Goal: Transaction & Acquisition: Purchase product/service

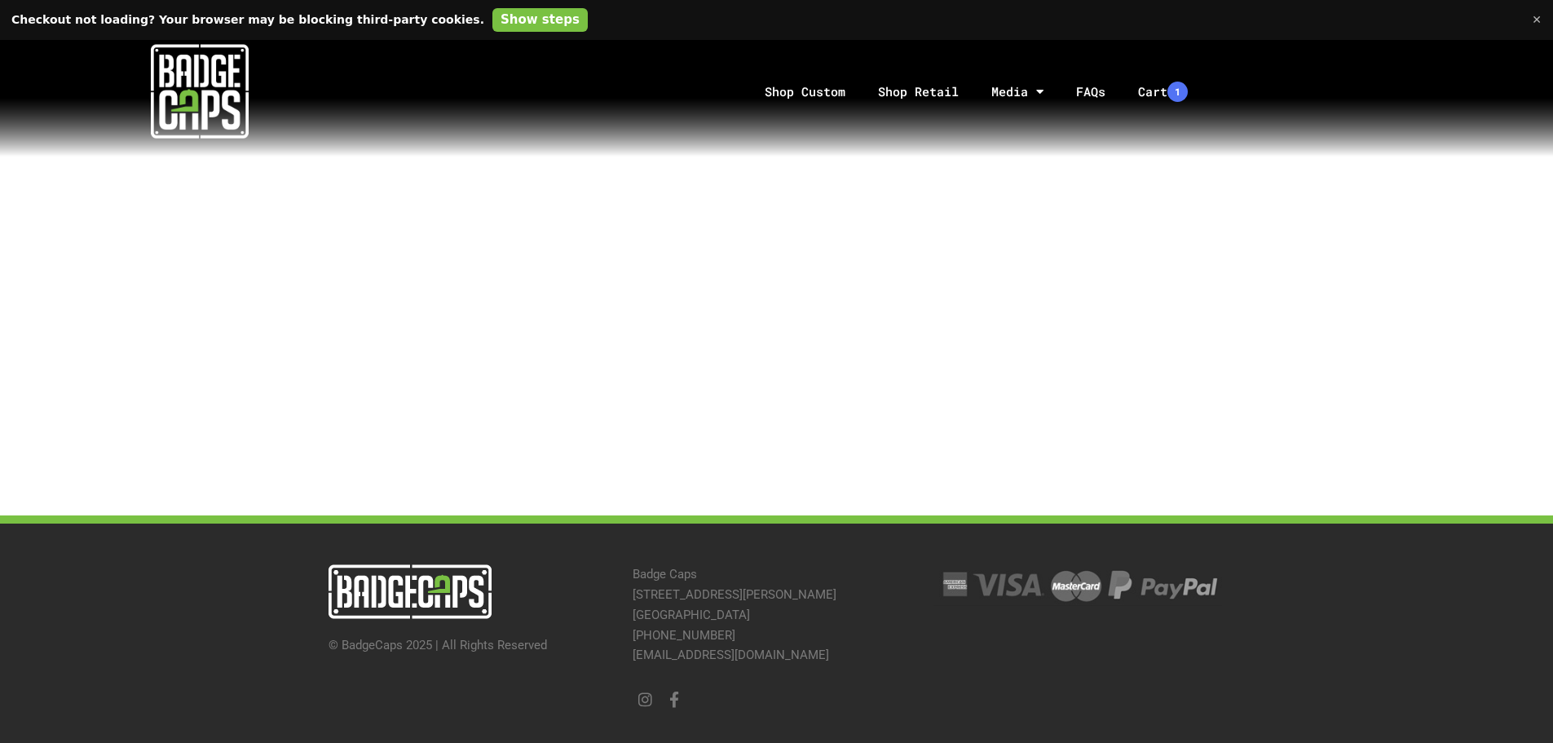
scroll to position [814, 0]
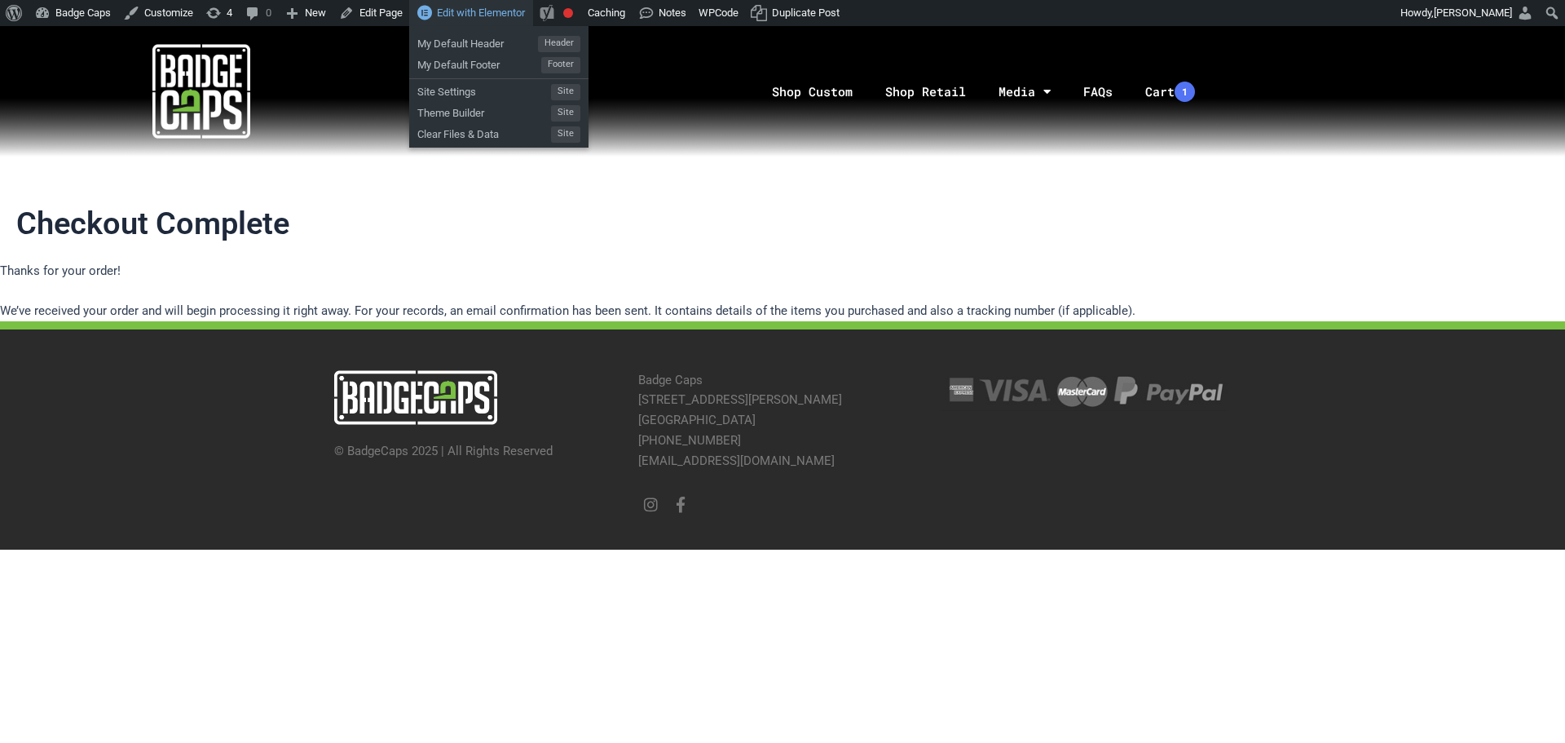
click at [470, 11] on span "Edit with Elementor" at bounding box center [481, 13] width 88 height 12
click at [450, 18] on span "Edit with Elementor" at bounding box center [481, 13] width 88 height 12
click at [471, 5] on div "Edit with Elementor" at bounding box center [471, 13] width 124 height 26
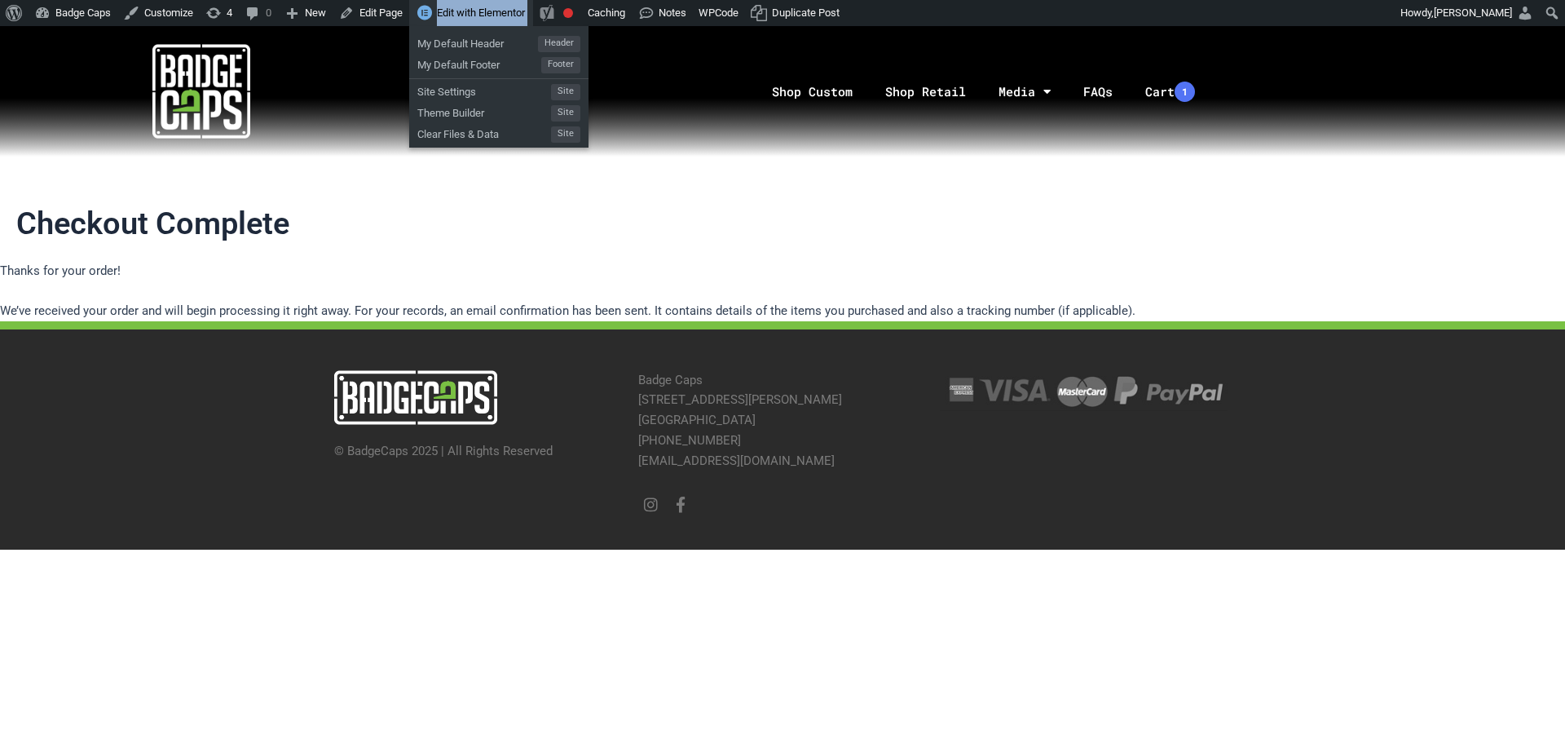
click at [471, 5] on div "Edit with Elementor" at bounding box center [471, 13] width 124 height 26
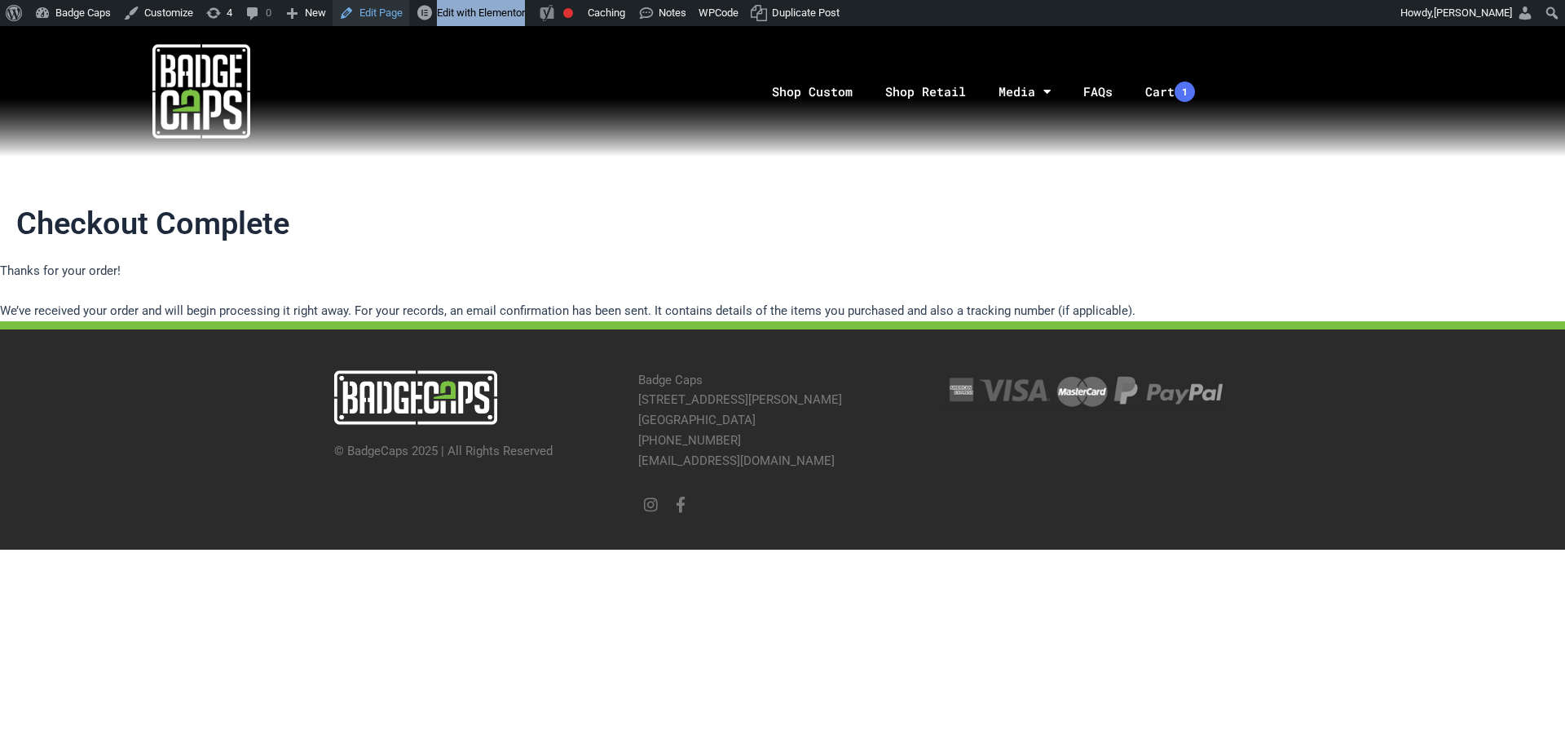
click at [366, 15] on link "Edit Page" at bounding box center [371, 13] width 77 height 26
